Goal: Task Accomplishment & Management: Complete application form

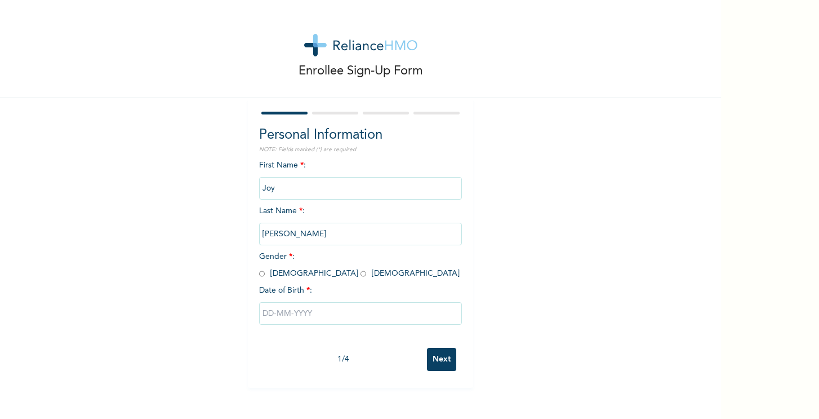
click at [296, 275] on span "Gender * : [DEMOGRAPHIC_DATA] [DEMOGRAPHIC_DATA]" at bounding box center [359, 264] width 201 height 25
click at [361, 272] on input "radio" at bounding box center [364, 273] width 6 height 11
radio input "true"
click at [295, 310] on input "text" at bounding box center [360, 313] width 203 height 23
select select "9"
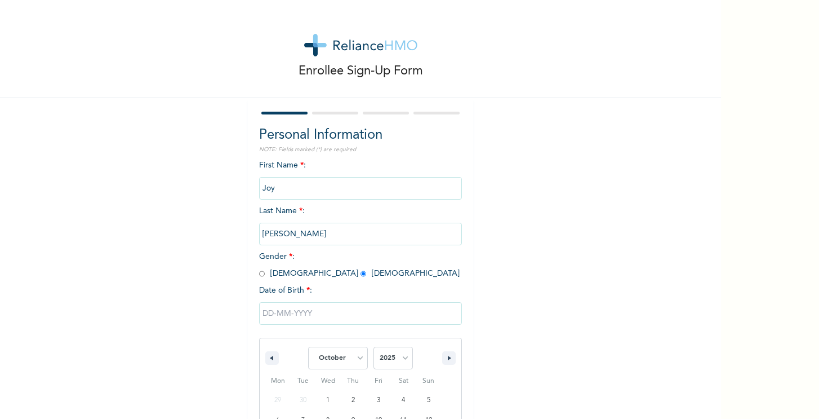
scroll to position [85, 0]
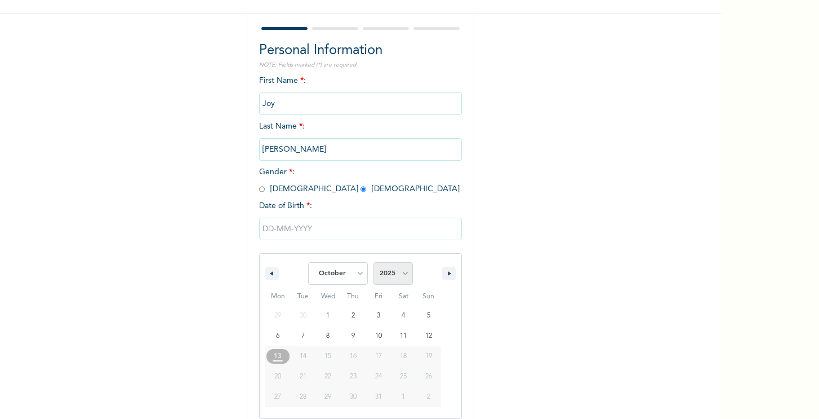
click at [401, 267] on select "2025 2024 2023 2022 2021 2020 2019 2018 2017 2016 2015 2014 2013 2012 2011 2010…" at bounding box center [393, 273] width 39 height 23
select select "1988"
click at [374, 262] on select "2025 2024 2023 2022 2021 2020 2019 2018 2017 2016 2015 2014 2013 2012 2011 2010…" at bounding box center [393, 273] width 39 height 23
click at [358, 274] on select "January February March April May June July August September October November De…" at bounding box center [338, 273] width 60 height 23
select select "11"
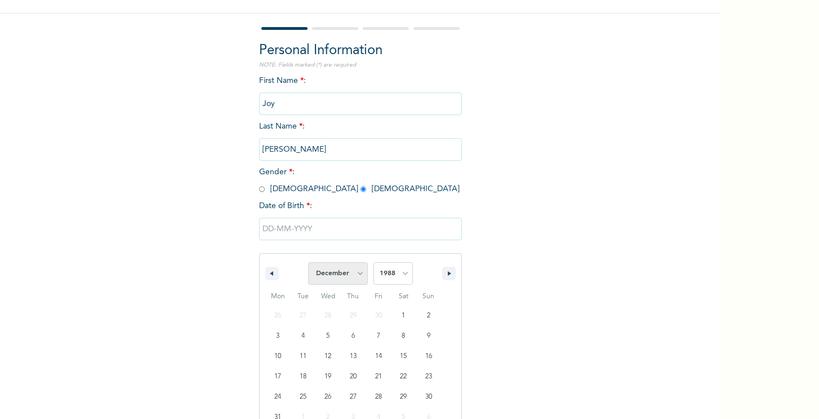
click at [309, 262] on select "January February March April May June July August September October November De…" at bounding box center [338, 273] width 60 height 23
type input "[DATE]"
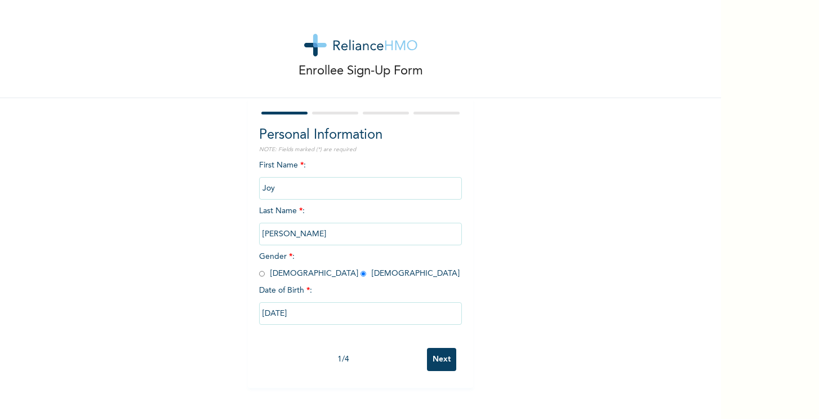
click at [434, 361] on input "Next" at bounding box center [441, 359] width 29 height 23
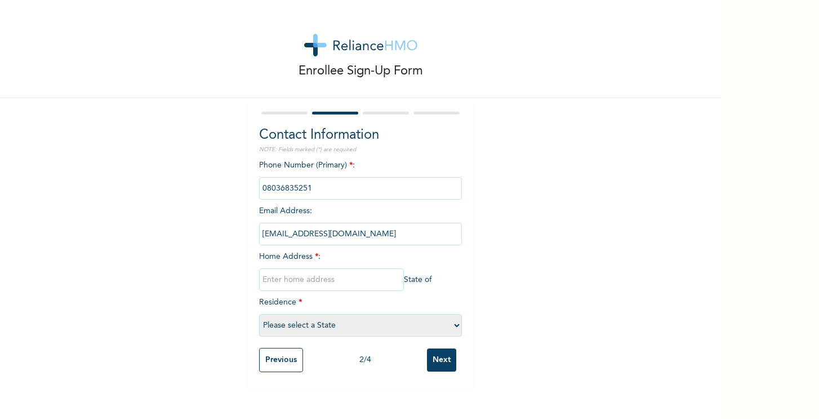
click at [439, 361] on input "Next" at bounding box center [441, 359] width 29 height 23
type input "3, [PERSON_NAME] street, off Dream park cinema, radio busstop, [GEOGRAPHIC_DATA…"
click at [317, 325] on select "Please select a State [PERSON_NAME] (FCT) [PERSON_NAME] Ibom [GEOGRAPHIC_DATA] …" at bounding box center [360, 325] width 203 height 23
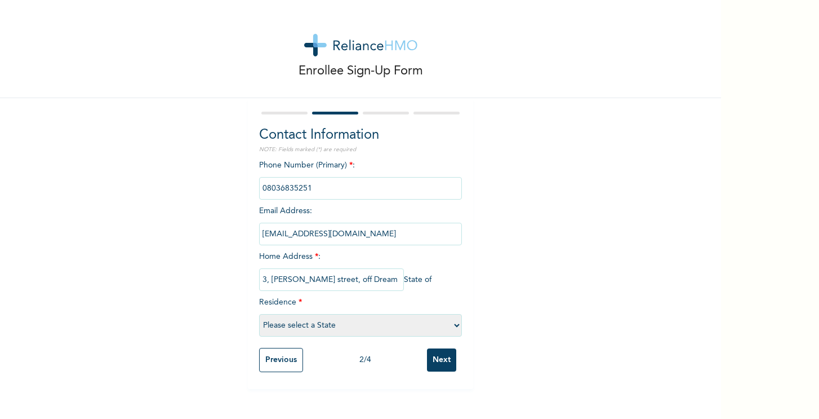
select select "25"
click at [259, 314] on select "Please select a State [PERSON_NAME] (FCT) [PERSON_NAME] Ibom [GEOGRAPHIC_DATA] …" at bounding box center [360, 325] width 203 height 23
click at [439, 365] on input "Next" at bounding box center [441, 359] width 29 height 23
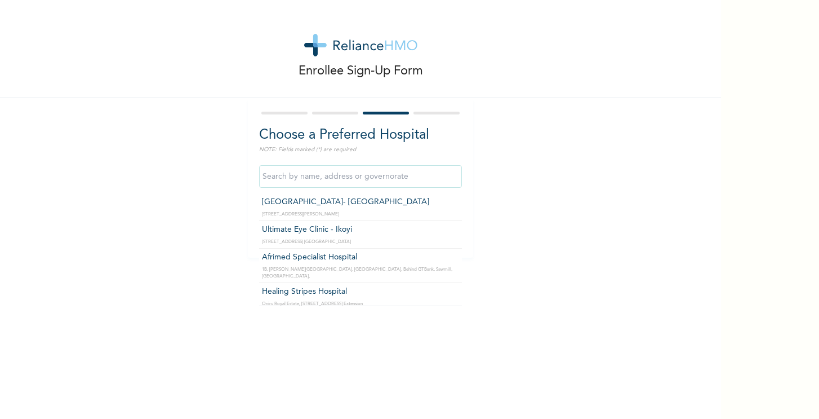
click at [345, 180] on input "text" at bounding box center [360, 176] width 203 height 23
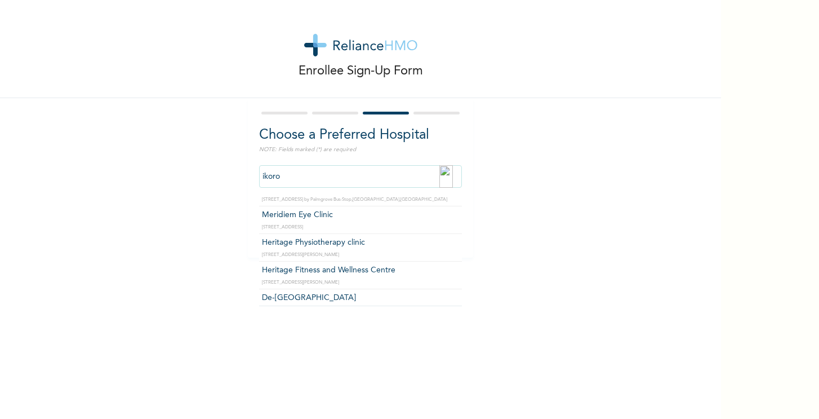
scroll to position [1151, 0]
type input "De-[GEOGRAPHIC_DATA]"
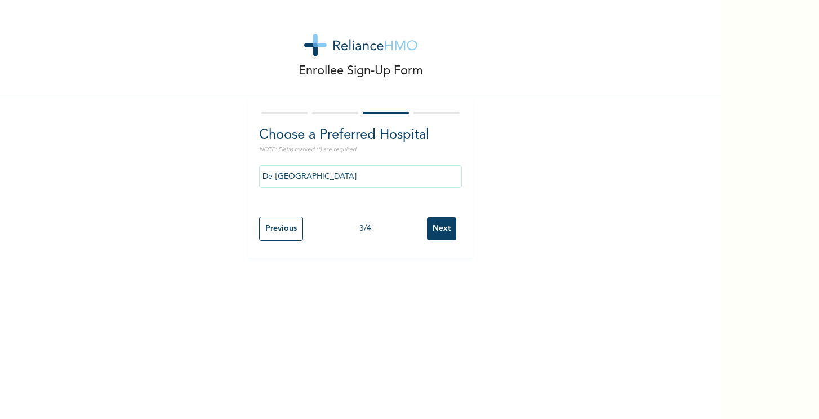
click at [437, 222] on input "Next" at bounding box center [441, 228] width 29 height 23
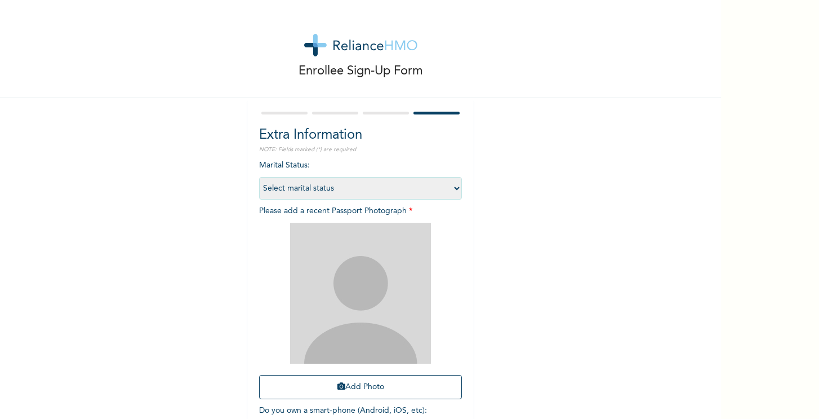
click at [438, 188] on select "Select marital status [DEMOGRAPHIC_DATA] Married [DEMOGRAPHIC_DATA] Widow/[DEMO…" at bounding box center [360, 188] width 203 height 23
click at [259, 177] on select "Select marital status [DEMOGRAPHIC_DATA] Married [DEMOGRAPHIC_DATA] Widow/[DEMO…" at bounding box center [360, 188] width 203 height 23
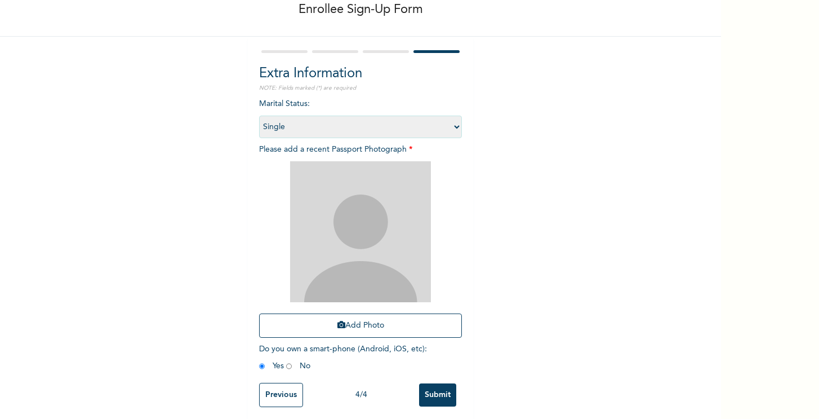
scroll to position [68, 0]
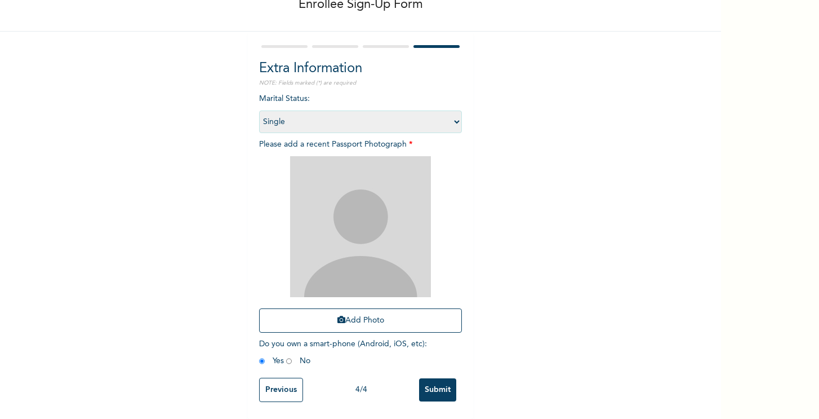
click at [455, 122] on select "Select marital status [DEMOGRAPHIC_DATA] Married [DEMOGRAPHIC_DATA] Widow/[DEMO…" at bounding box center [360, 121] width 203 height 23
click at [454, 122] on select "Select marital status [DEMOGRAPHIC_DATA] Married [DEMOGRAPHIC_DATA] Widow/[DEMO…" at bounding box center [360, 121] width 203 height 23
click at [259, 110] on select "Select marital status [DEMOGRAPHIC_DATA] Married [DEMOGRAPHIC_DATA] Widow/[DEMO…" at bounding box center [360, 121] width 203 height 23
click at [450, 119] on select "Select marital status [DEMOGRAPHIC_DATA] Married [DEMOGRAPHIC_DATA] Widow/[DEMO…" at bounding box center [360, 121] width 203 height 23
select select "1"
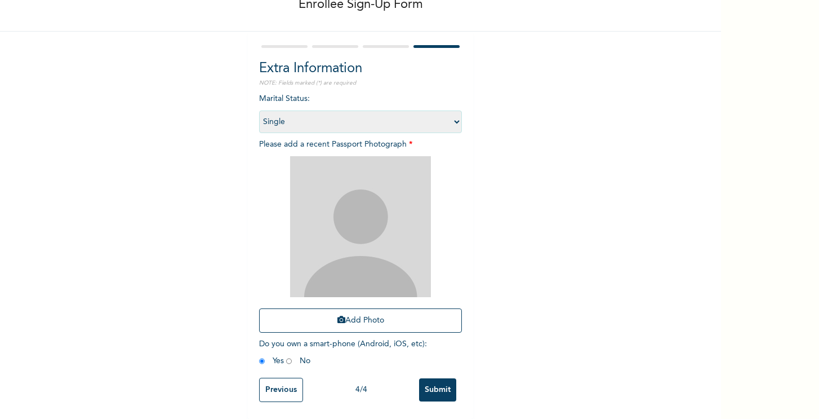
click at [259, 110] on select "Select marital status [DEMOGRAPHIC_DATA] Married [DEMOGRAPHIC_DATA] Widow/[DEMO…" at bounding box center [360, 121] width 203 height 23
click at [345, 322] on button "Add Photo" at bounding box center [360, 320] width 203 height 24
click at [377, 315] on button "Add Photo" at bounding box center [360, 320] width 203 height 24
click at [296, 315] on button "Add Photo" at bounding box center [360, 320] width 203 height 24
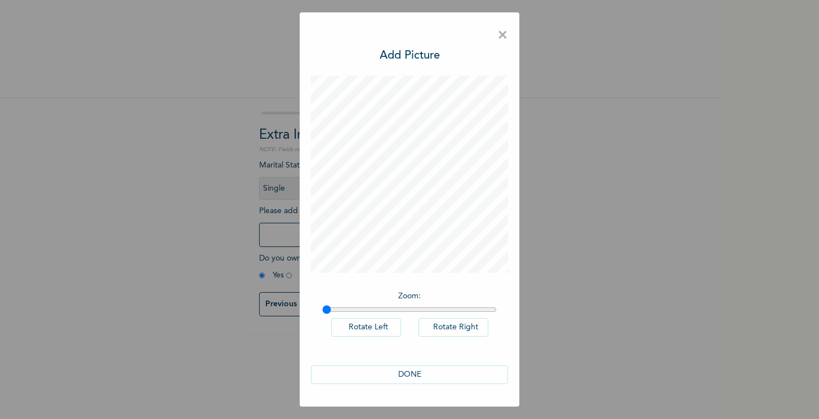
click at [408, 374] on button "DONE" at bounding box center [409, 374] width 197 height 19
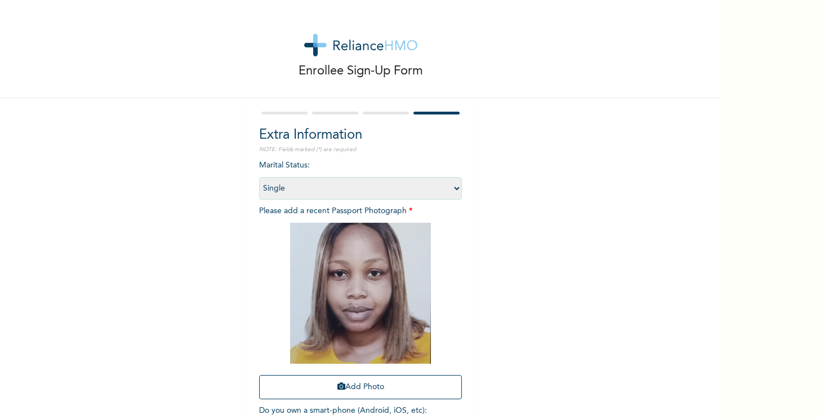
scroll to position [67, 0]
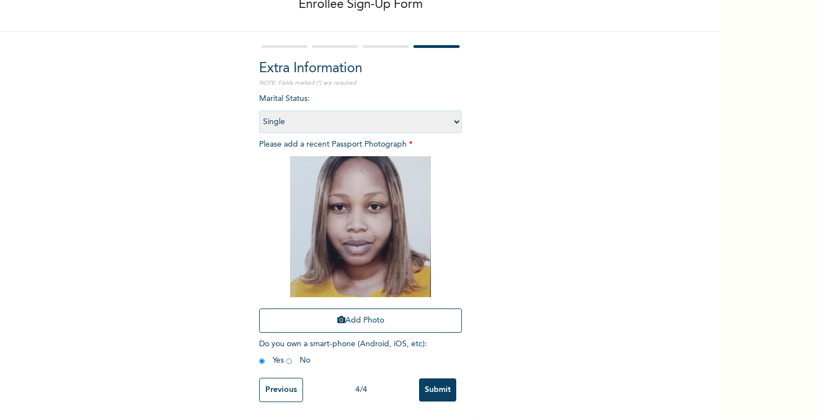
click at [442, 391] on input "Submit" at bounding box center [437, 389] width 37 height 23
